Goal: Task Accomplishment & Management: Manage account settings

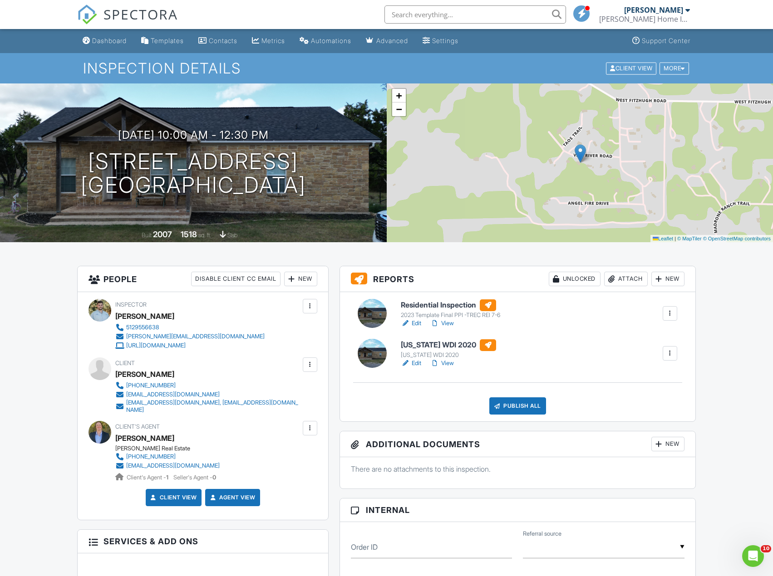
click at [525, 405] on div "Publish All" at bounding box center [517, 405] width 57 height 17
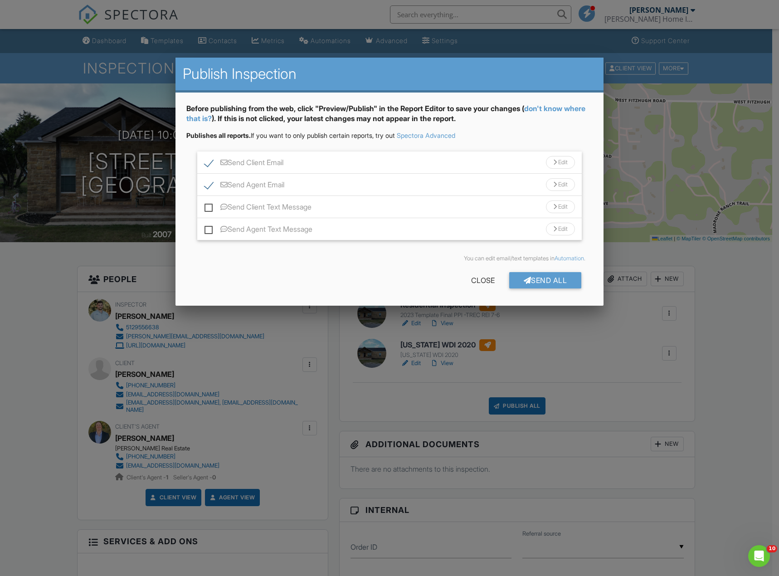
click at [551, 166] on div "Edit" at bounding box center [560, 162] width 29 height 13
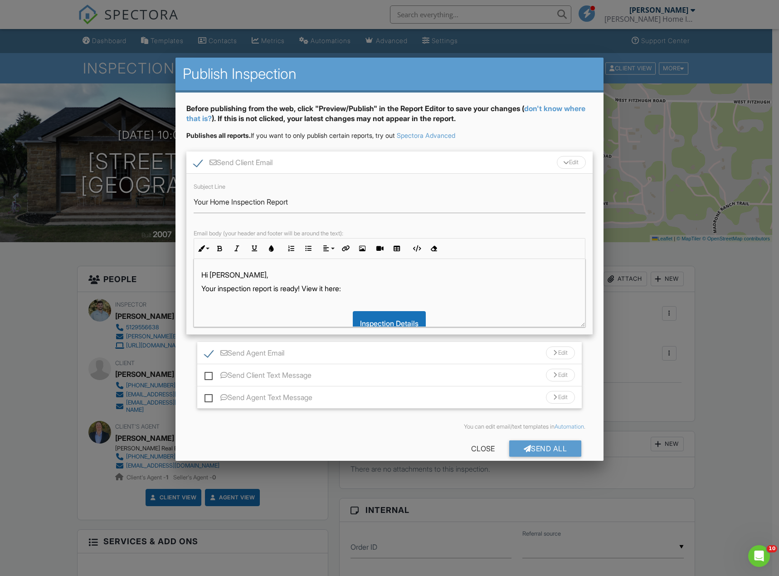
click at [317, 355] on div "Send Agent Email Edit" at bounding box center [389, 353] width 385 height 22
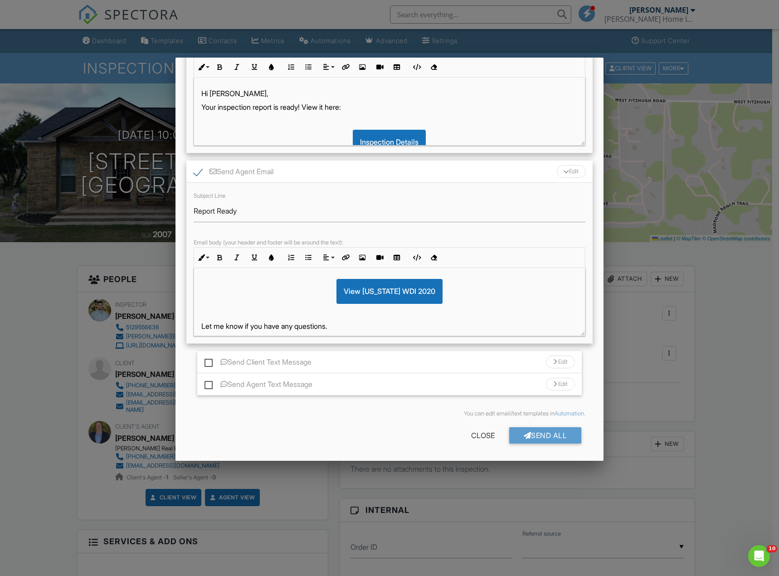
scroll to position [181, 0]
drag, startPoint x: 453, startPoint y: 298, endPoint x: 319, endPoint y: 297, distance: 134.3
click at [319, 297] on div "View [US_STATE] WDI 2020" at bounding box center [389, 291] width 377 height 24
click at [450, 305] on div "Hi Nick, The inspection report for 215 Vail River Rd is ready! View it here: Vi…" at bounding box center [389, 221] width 391 height 269
drag, startPoint x: 456, startPoint y: 321, endPoint x: 419, endPoint y: 297, distance: 44.5
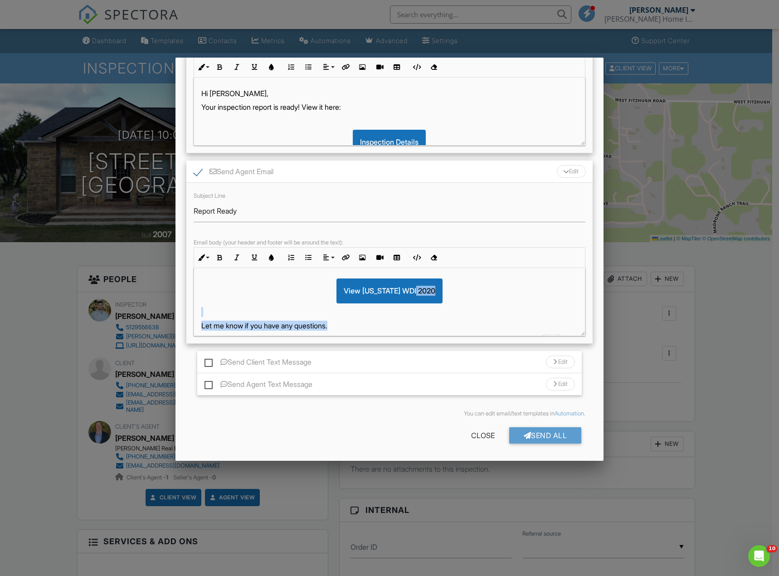
click at [419, 297] on div "Hi Nick, The inspection report for 215 Vail River Rd is ready! View it here: Vi…" at bounding box center [389, 221] width 391 height 269
click at [428, 310] on p "To enrich screen reader interactions, please activate Accessibility in Grammarl…" at bounding box center [389, 312] width 377 height 10
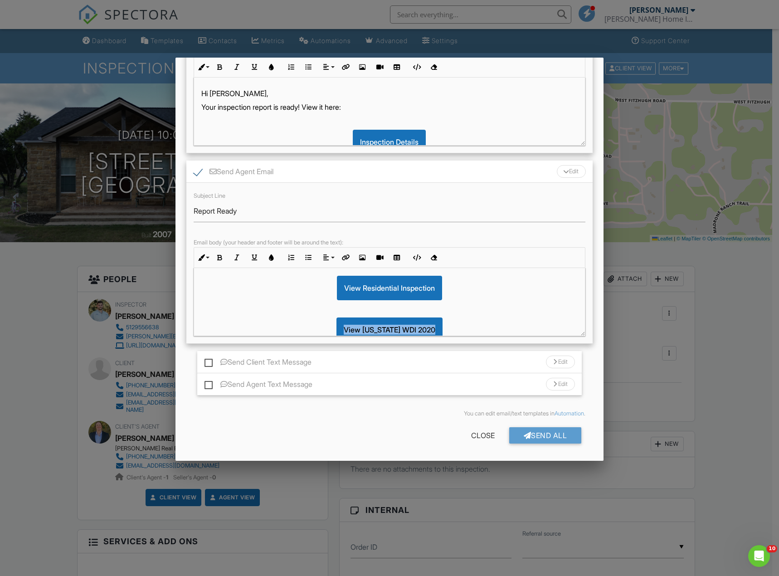
scroll to position [165, 0]
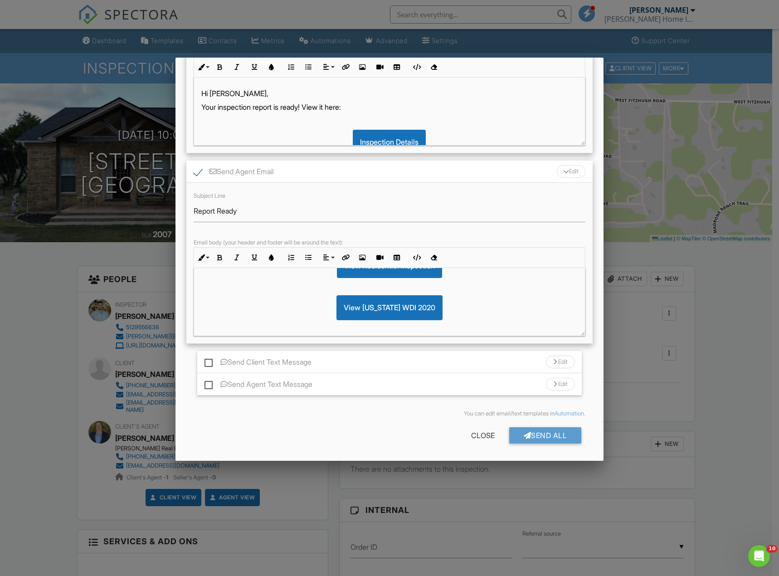
drag, startPoint x: 220, startPoint y: 309, endPoint x: 227, endPoint y: 329, distance: 20.9
click at [227, 329] on p "To enrich screen reader interactions, please activate Accessibility in Grammarl…" at bounding box center [389, 329] width 377 height 10
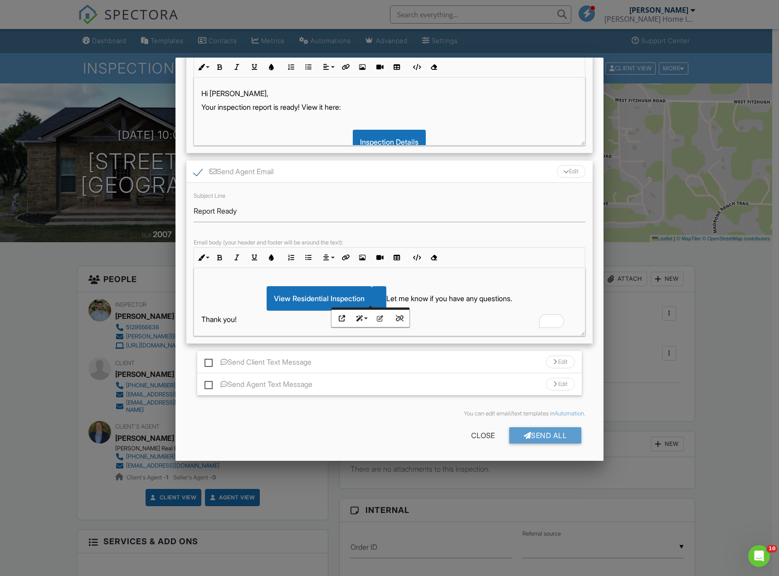
click at [372, 299] on div "To enrich screen reader interactions, please activate Accessibility in Grammarl…" at bounding box center [379, 298] width 15 height 24
click at [372, 293] on div "To enrich screen reader interactions, please activate Accessibility in Grammarl…" at bounding box center [379, 298] width 15 height 24
click at [470, 431] on div "Close" at bounding box center [483, 435] width 53 height 16
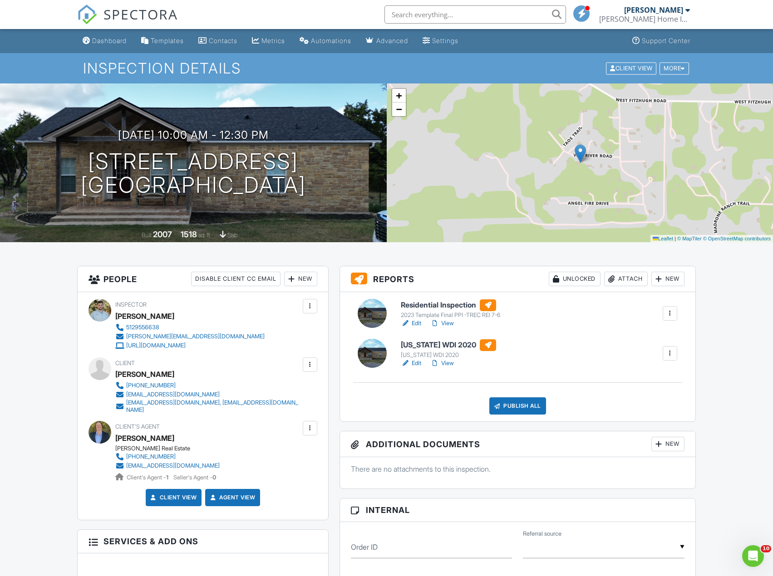
click at [514, 402] on div "Publish All" at bounding box center [517, 405] width 57 height 17
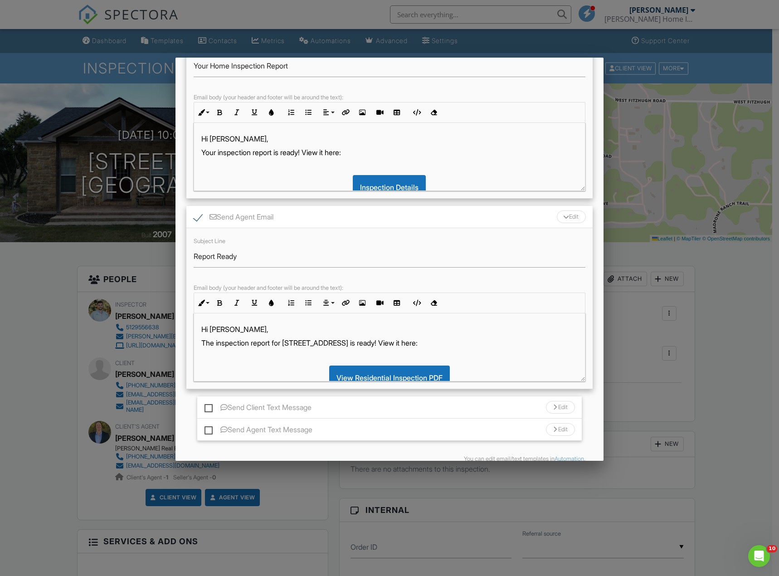
click at [237, 328] on p "Hi [PERSON_NAME]," at bounding box center [389, 329] width 377 height 10
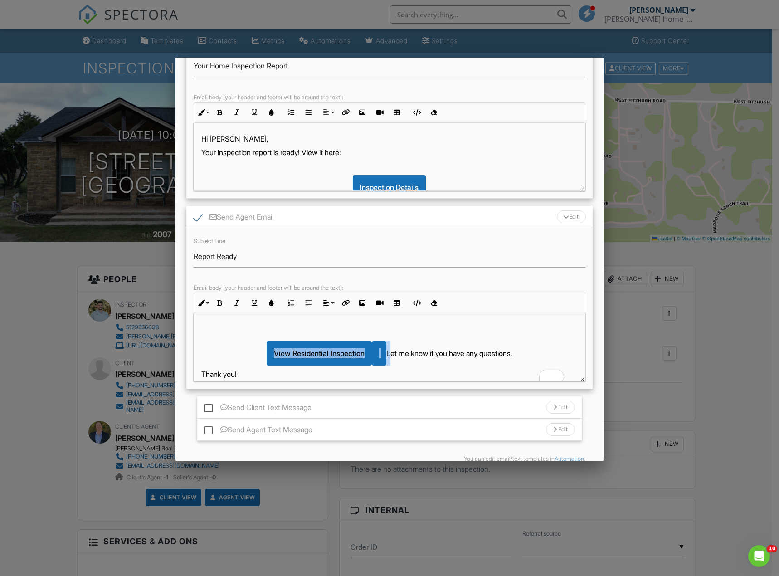
drag, startPoint x: 381, startPoint y: 359, endPoint x: 232, endPoint y: 362, distance: 148.8
click at [232, 362] on div "View Residential Inspection Let me know if you have any questions." at bounding box center [389, 353] width 377 height 24
drag, startPoint x: 285, startPoint y: 355, endPoint x: 321, endPoint y: 375, distance: 41.6
click at [321, 375] on p "Thank you!" at bounding box center [389, 374] width 377 height 10
click at [322, 351] on div "View Residential Inspection" at bounding box center [319, 353] width 105 height 24
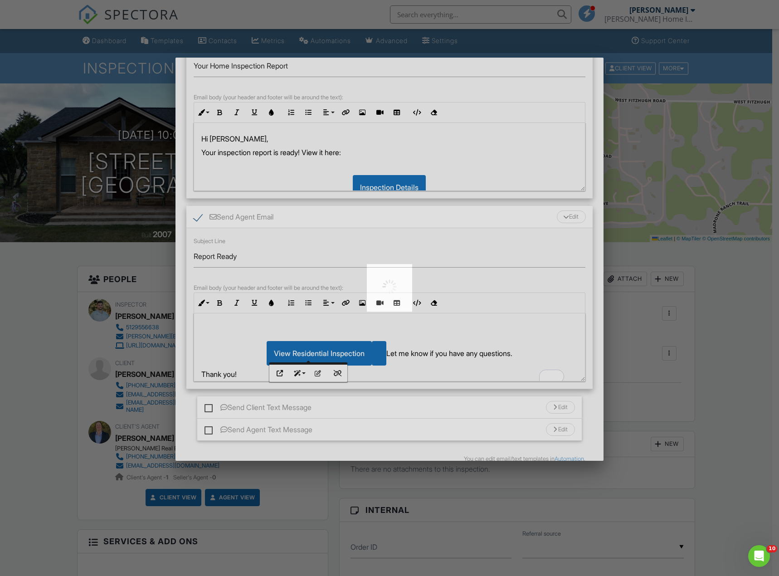
click at [322, 351] on div at bounding box center [389, 288] width 779 height 576
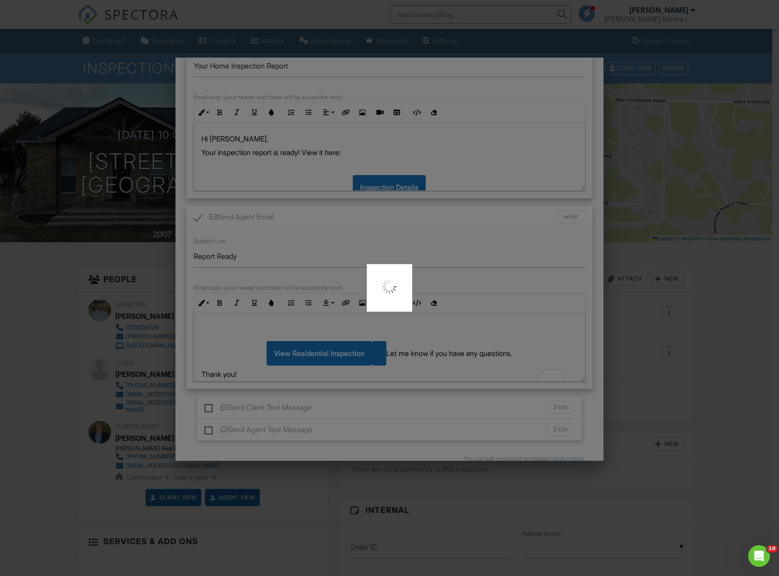
click at [394, 353] on div at bounding box center [389, 288] width 779 height 576
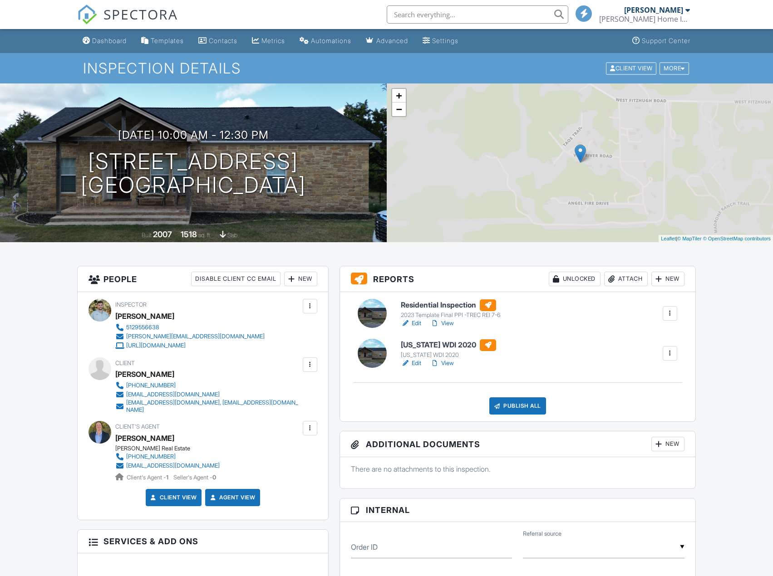
click at [528, 399] on div "Publish All" at bounding box center [517, 405] width 57 height 17
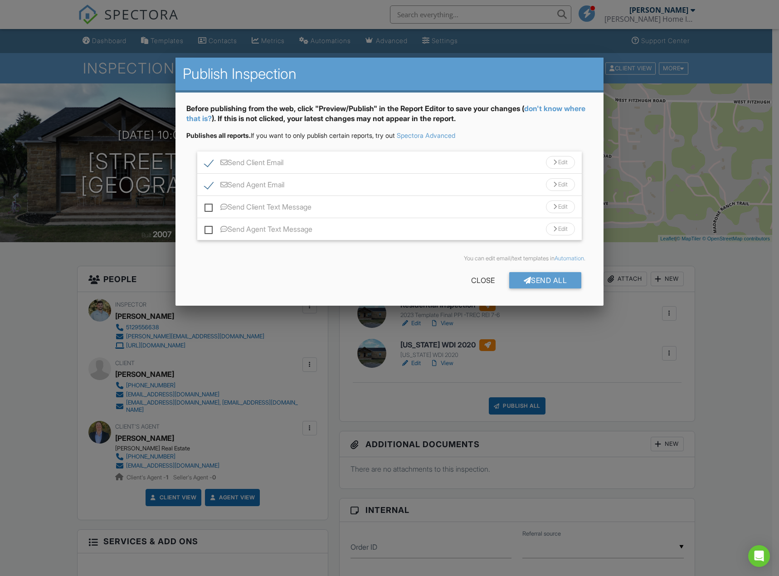
click at [520, 180] on div "Send Agent Email Edit" at bounding box center [389, 185] width 385 height 22
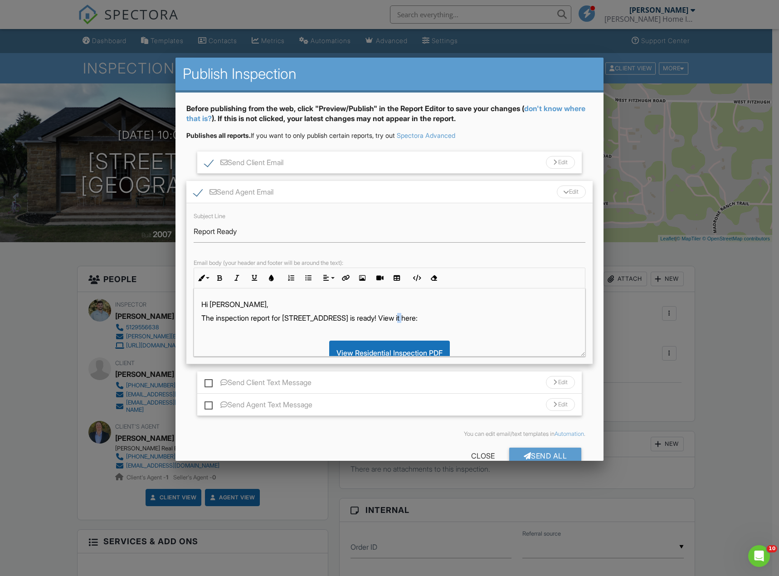
click at [395, 319] on p "The inspection report for 215 Vail River Rd is ready! View it here:" at bounding box center [389, 318] width 377 height 10
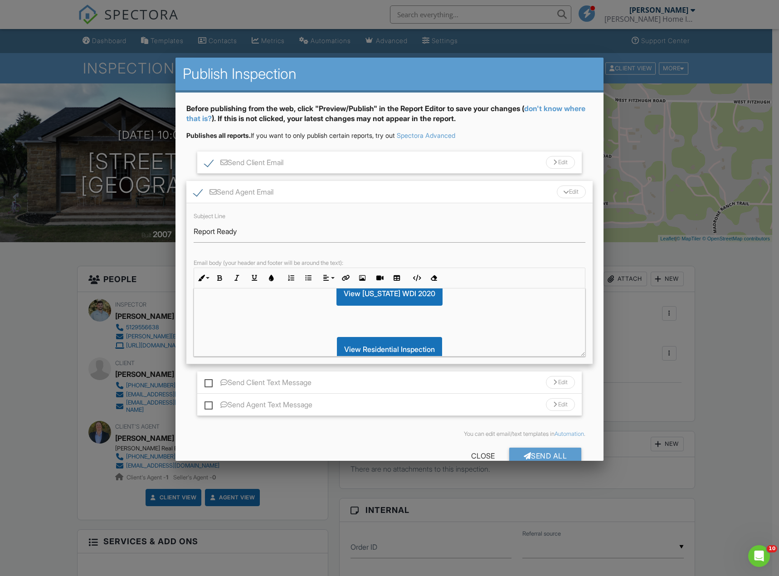
scroll to position [91, 0]
click at [408, 333] on div "Hi Nick, The inspection report for 215 Vail River Rd is ready! View the PDF her…" at bounding box center [389, 332] width 391 height 269
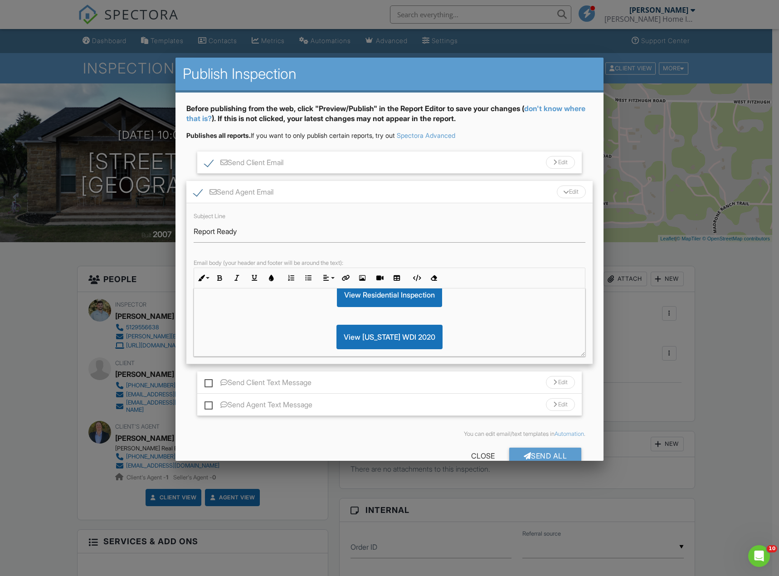
click at [407, 332] on div "View [US_STATE] WDI 2020" at bounding box center [390, 337] width 106 height 24
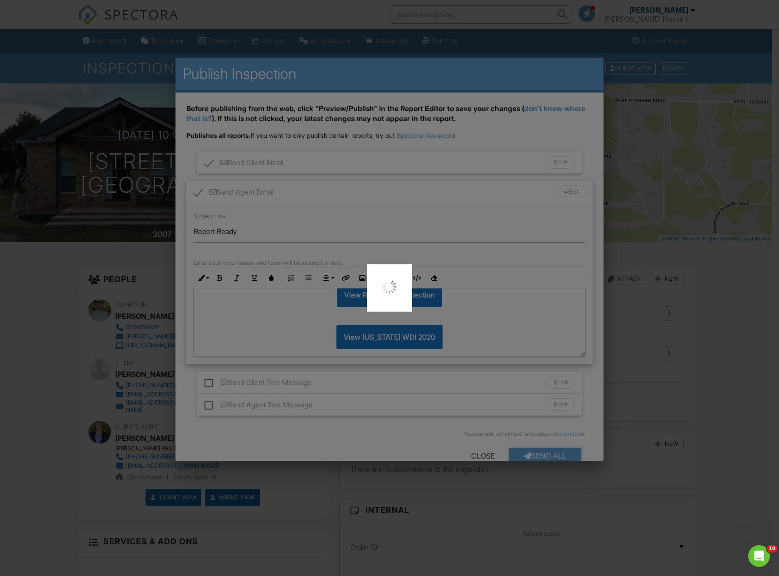
click at [464, 327] on div at bounding box center [389, 288] width 779 height 576
click at [556, 303] on div at bounding box center [389, 288] width 779 height 576
click at [544, 220] on div at bounding box center [389, 288] width 779 height 576
click at [294, 174] on div at bounding box center [389, 288] width 779 height 576
click at [582, 64] on div at bounding box center [389, 288] width 779 height 576
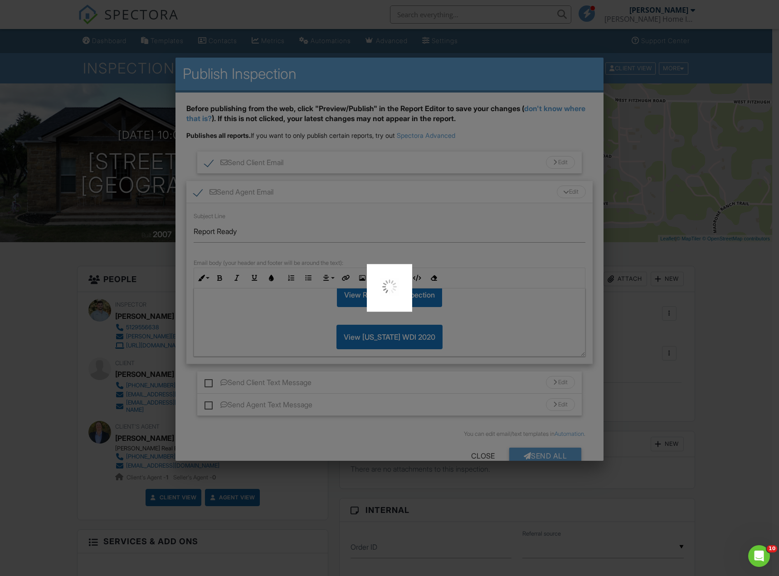
click at [772, 367] on div at bounding box center [389, 288] width 779 height 576
click at [692, 294] on div at bounding box center [389, 288] width 779 height 576
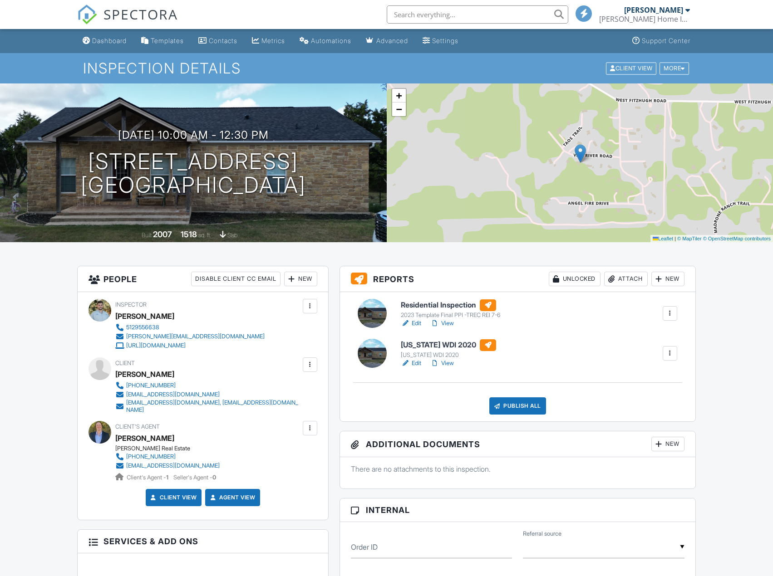
click at [506, 402] on div "Publish All" at bounding box center [517, 405] width 57 height 17
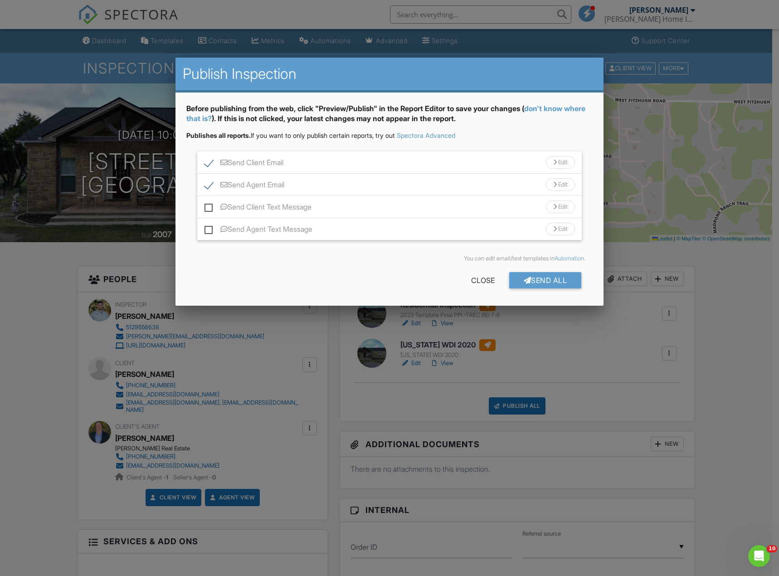
click at [237, 188] on label "Send Agent Email" at bounding box center [245, 186] width 80 height 11
click at [199, 184] on div "Send Agent Email Edit" at bounding box center [389, 185] width 385 height 22
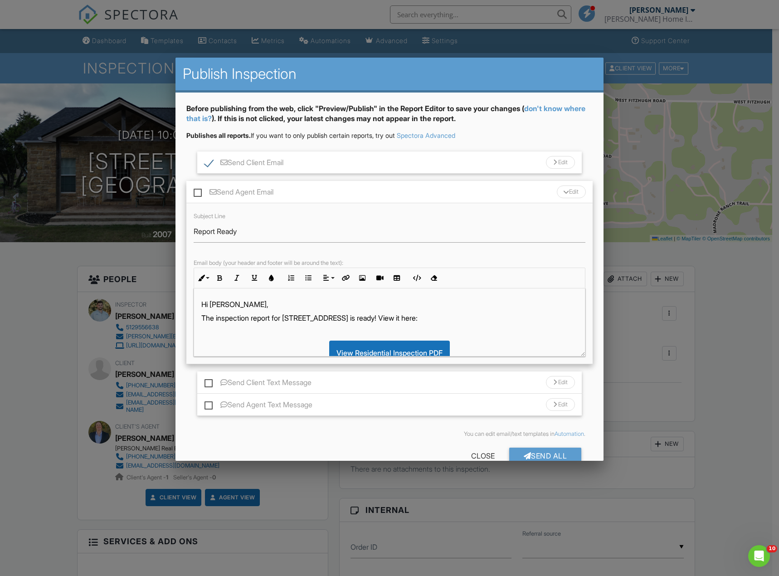
click at [197, 192] on label "Send Agent Email" at bounding box center [234, 193] width 80 height 11
click at [197, 191] on input "Send Agent Email" at bounding box center [197, 188] width 6 height 6
checkbox input "true"
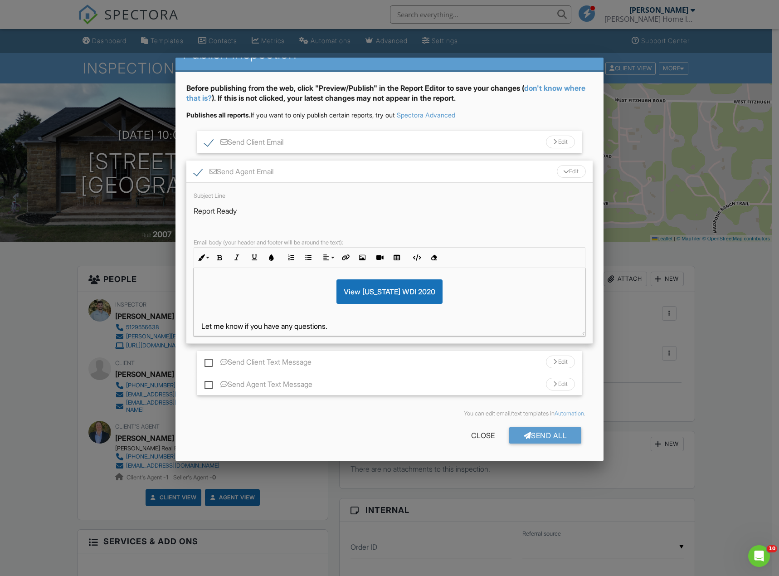
scroll to position [181, 0]
click at [411, 290] on div "View Texas WDI 2020" at bounding box center [390, 291] width 106 height 24
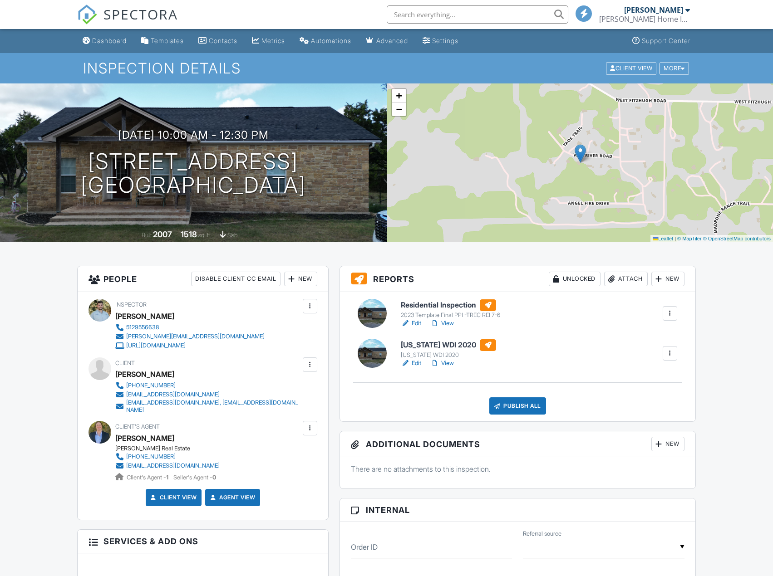
click at [499, 407] on div at bounding box center [496, 405] width 9 height 9
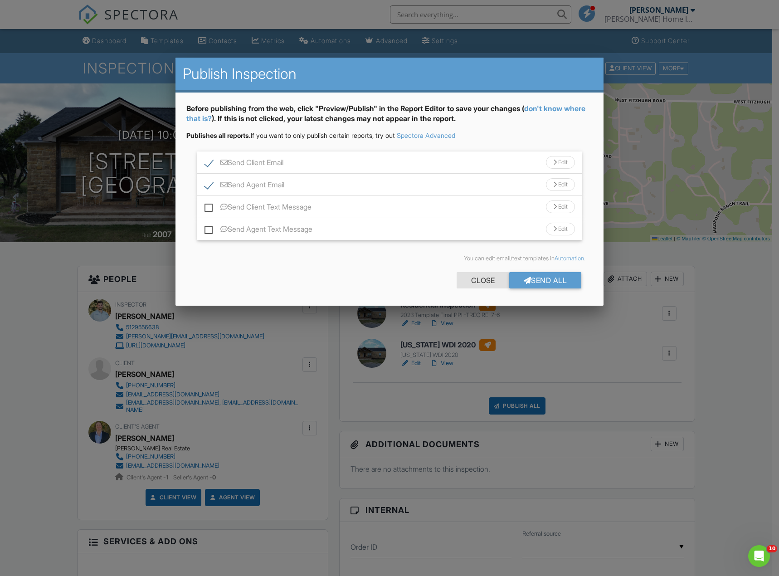
click at [483, 287] on div "Close" at bounding box center [483, 280] width 53 height 16
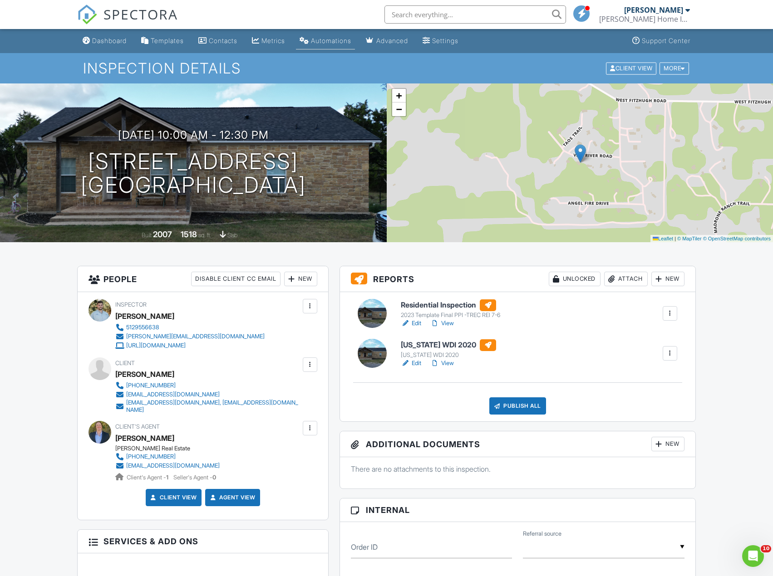
click at [348, 39] on div "Automations" at bounding box center [331, 41] width 40 height 8
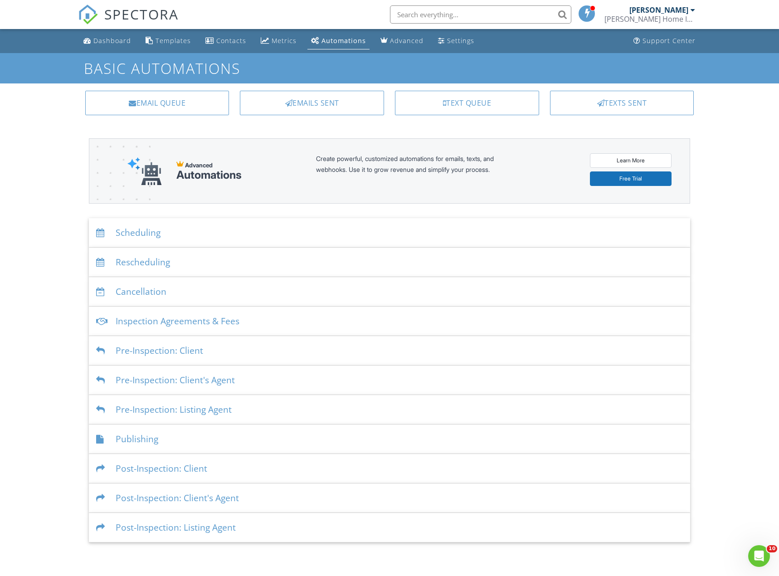
click at [212, 438] on div "Publishing" at bounding box center [390, 439] width 602 height 29
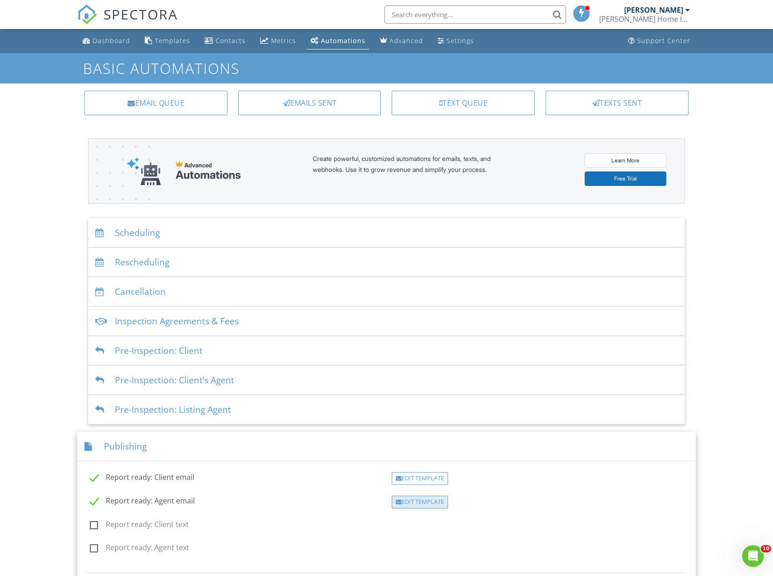
click at [427, 501] on div "Edit Template" at bounding box center [419, 502] width 56 height 13
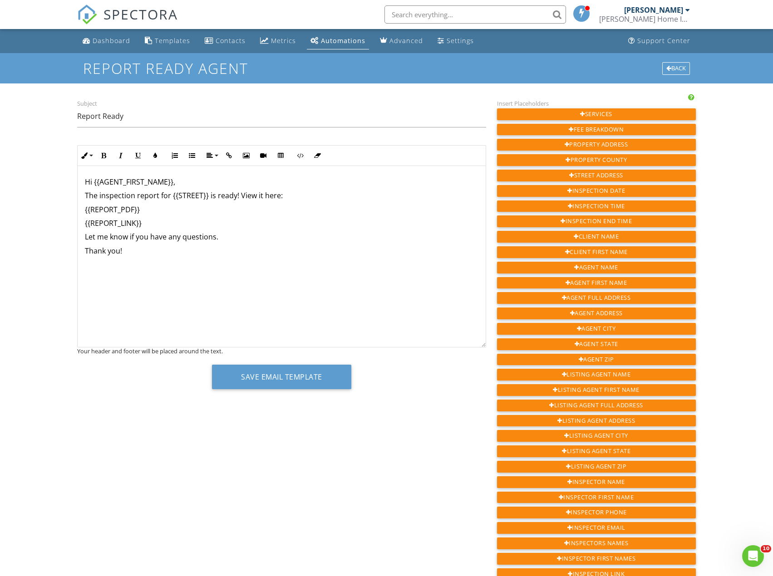
click at [155, 210] on p "{{REPORT_PDF}}" at bounding box center [281, 210] width 393 height 10
click at [136, 198] on p "The inspection report for {{STREET}} is ready! View it here:" at bounding box center [281, 196] width 393 height 10
click at [162, 215] on div "Hi {{AGENT_FIRST_NAME}}, The inspection PDF report for {{STREET}} is ready! Vie…" at bounding box center [281, 256] width 407 height 181
click at [180, 181] on p "Hi {{AGENT_FIRST_NAME}}," at bounding box center [281, 182] width 393 height 10
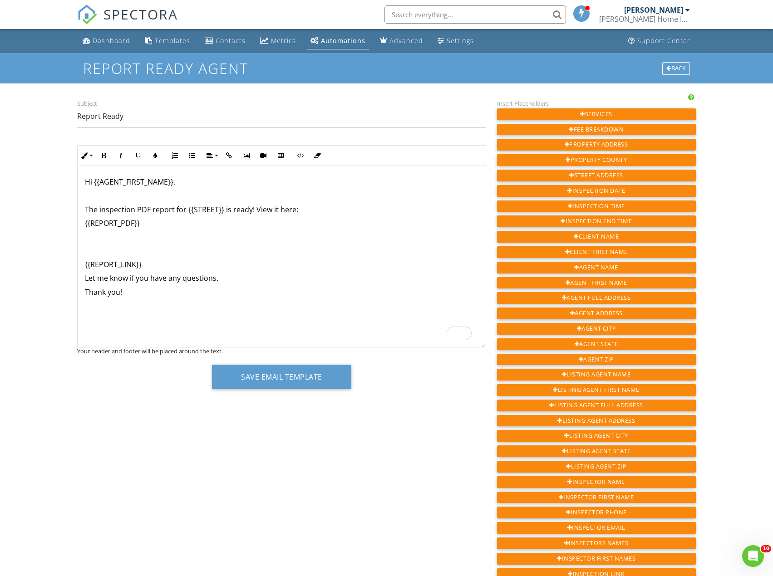
click at [156, 246] on p "To enrich screen reader interactions, please activate Accessibility in Grammarl…" at bounding box center [281, 251] width 393 height 10
click at [99, 243] on div "Hi {{AGENT_FIRST_NAME}}, The inspection PDF report for {{STREET}} is ready! Vie…" at bounding box center [281, 256] width 407 height 181
click at [160, 267] on p "{{REPORT_LINK}}" at bounding box center [281, 264] width 393 height 10
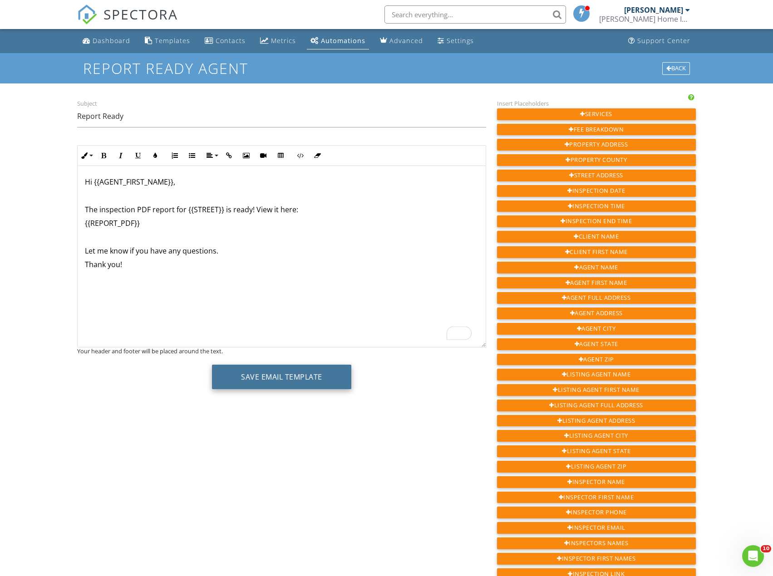
click at [258, 378] on button "Save Email Template" at bounding box center [281, 377] width 139 height 24
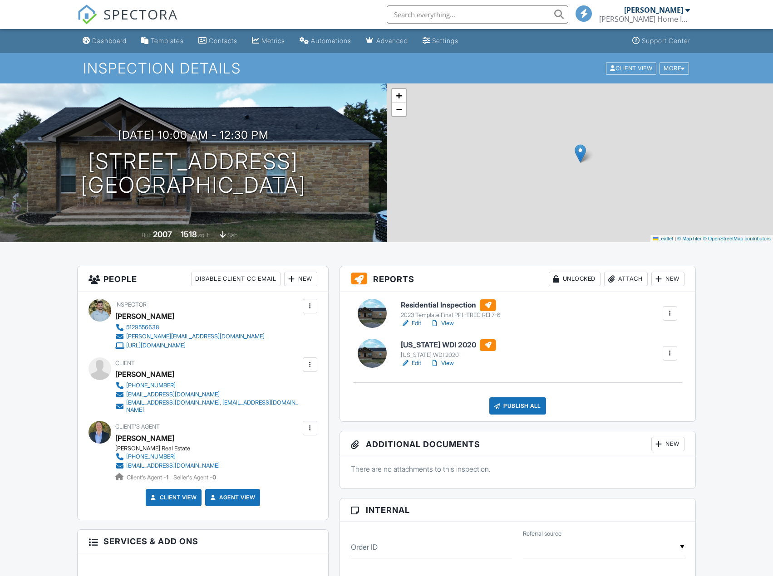
click at [509, 401] on div "Publish All" at bounding box center [517, 405] width 57 height 17
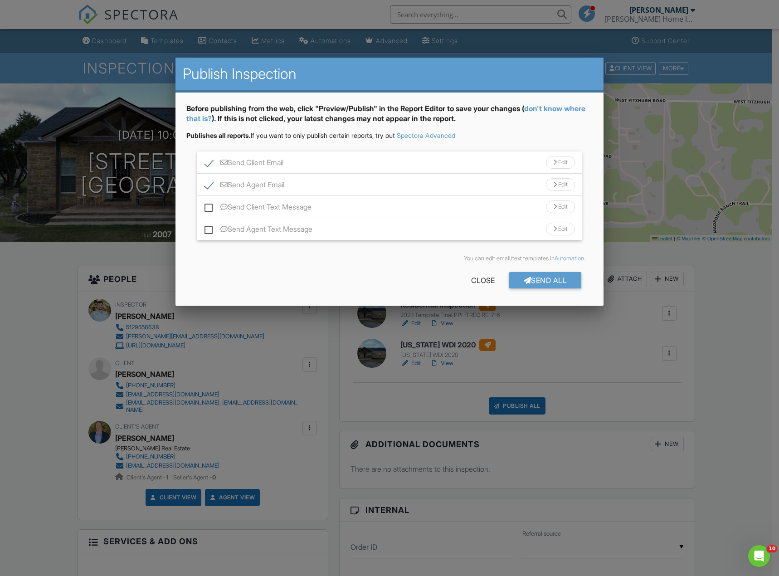
click at [563, 180] on div "Edit" at bounding box center [560, 184] width 29 height 13
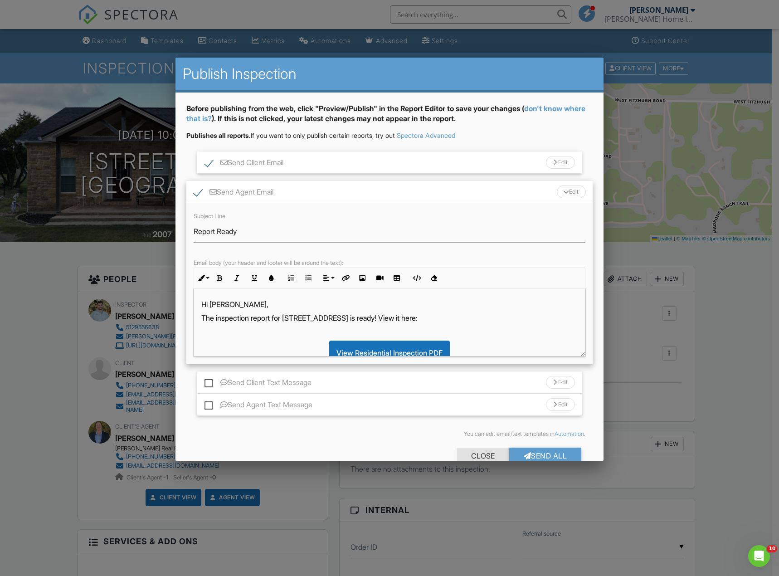
click at [476, 458] on div "Close" at bounding box center [483, 456] width 53 height 16
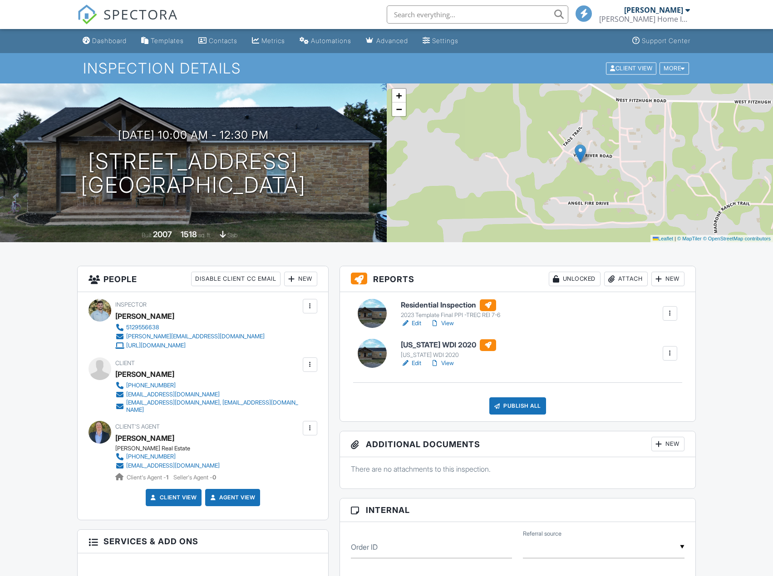
click at [530, 404] on div "Publish All" at bounding box center [517, 405] width 57 height 17
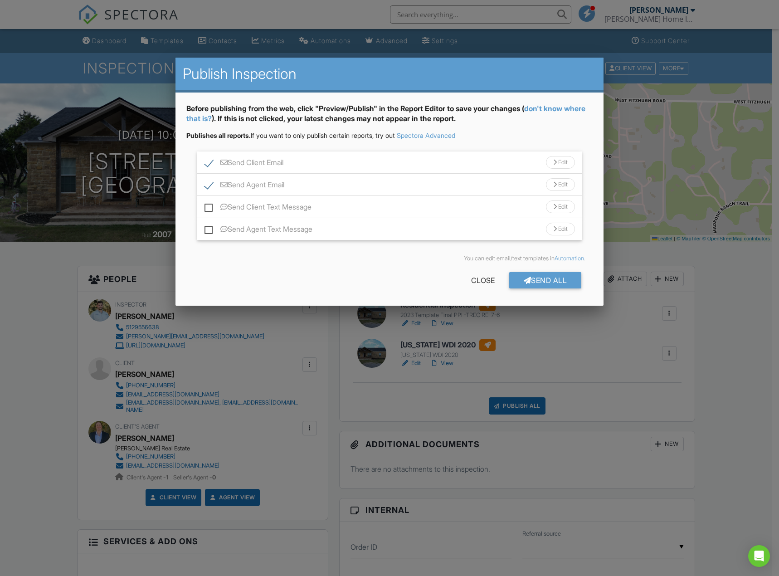
click at [423, 190] on div "Send Agent Email Edit" at bounding box center [389, 185] width 385 height 22
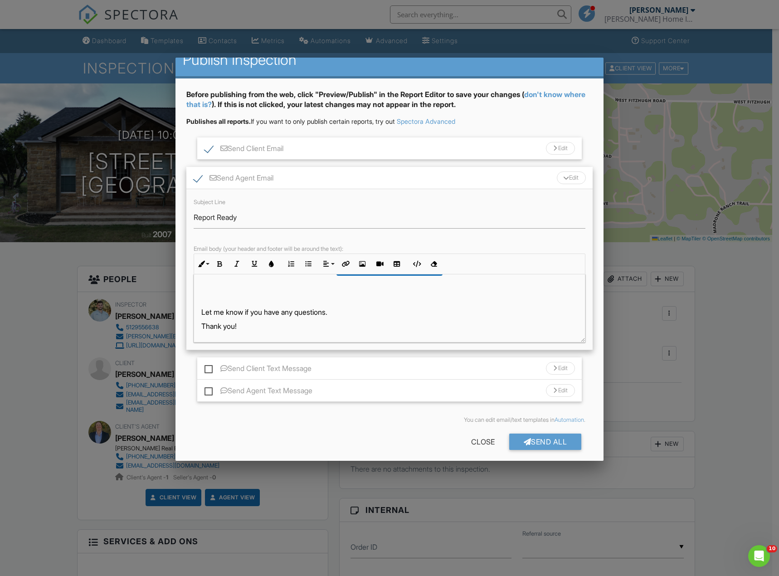
scroll to position [20, 0]
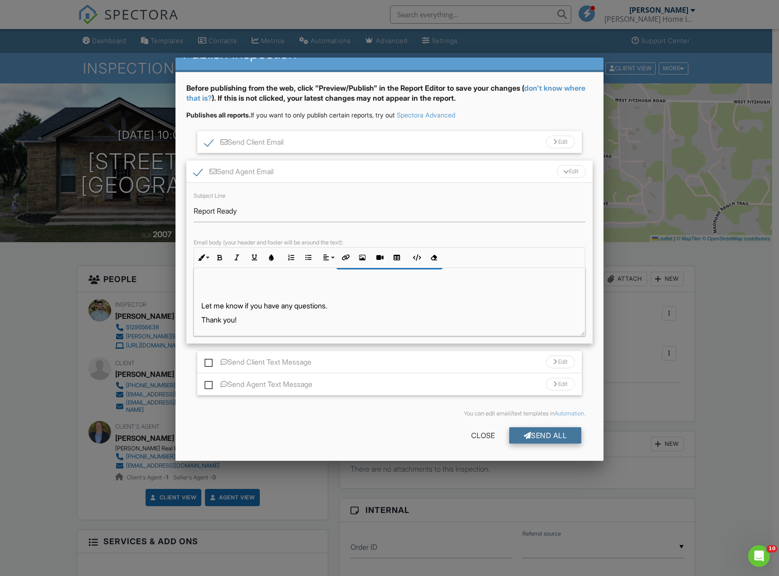
click at [540, 432] on div "Send All" at bounding box center [545, 435] width 73 height 16
